Goal: Information Seeking & Learning: Understand process/instructions

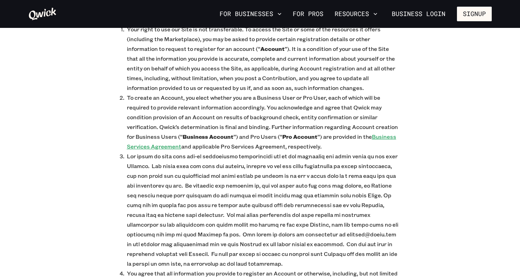
scroll to position [893, 0]
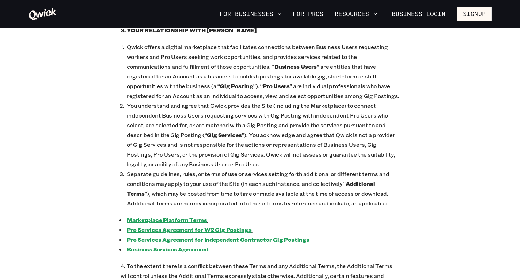
scroll to position [433, 0]
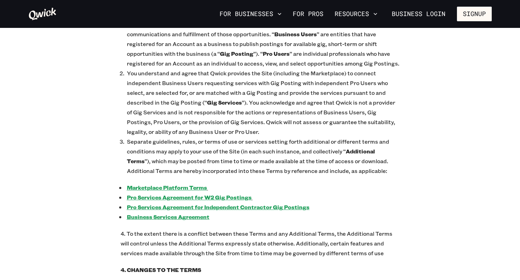
click at [195, 213] on u "Business Services Agreement" at bounding box center [168, 216] width 83 height 7
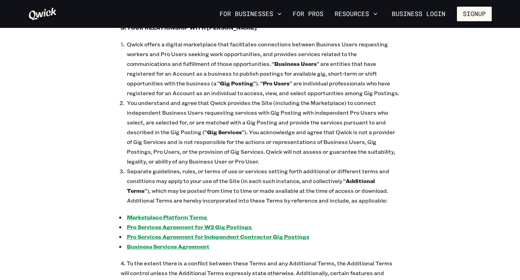
scroll to position [405, 0]
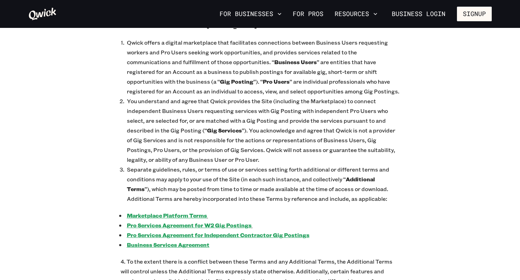
click at [179, 212] on u "Marketplace Platform Terms" at bounding box center [167, 215] width 80 height 7
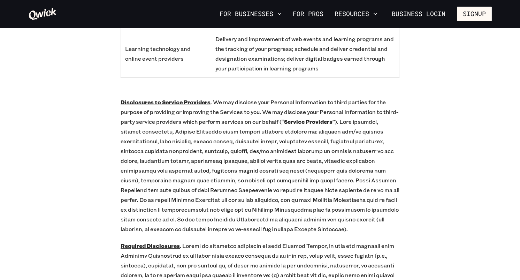
scroll to position [6062, 0]
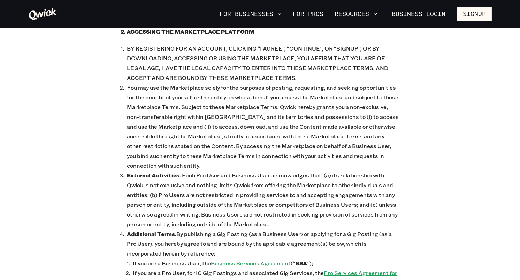
scroll to position [333, 0]
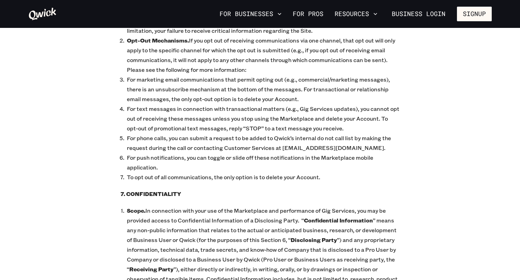
scroll to position [2144, 0]
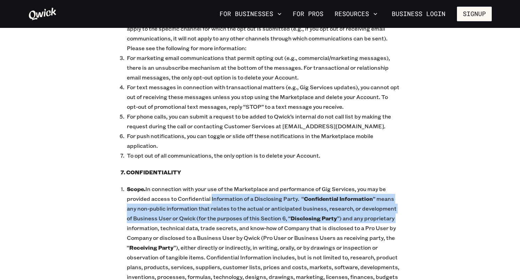
drag, startPoint x: 211, startPoint y: 189, endPoint x: -24, endPoint y: 217, distance: 236.6
